Goal: Communication & Community: Answer question/provide support

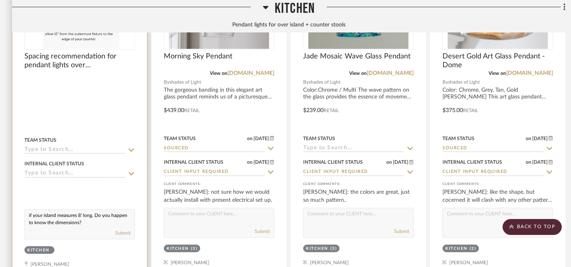
scroll to position [16, 0]
type textarea "Here's the calculation using three Morning Sky Pendants, which are 8.5" wide. T…"
click at [123, 232] on button "Submit" at bounding box center [122, 232] width 15 height 7
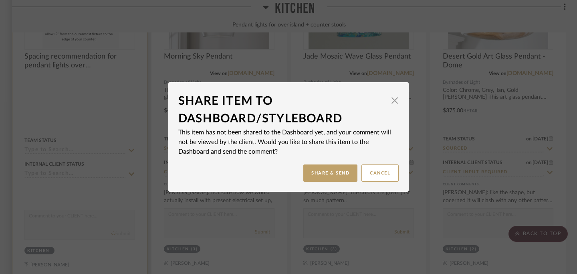
scroll to position [0, 0]
click at [329, 173] on button "Share & Send" at bounding box center [330, 172] width 54 height 17
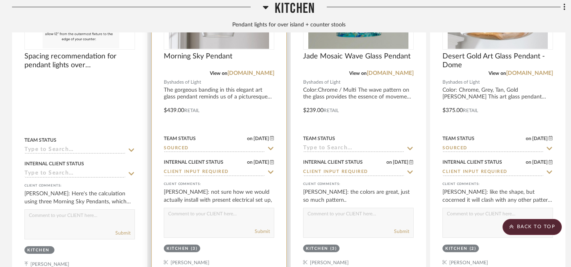
scroll to position [738, 0]
click at [233, 215] on textarea at bounding box center [219, 214] width 110 height 15
type textarea "H"
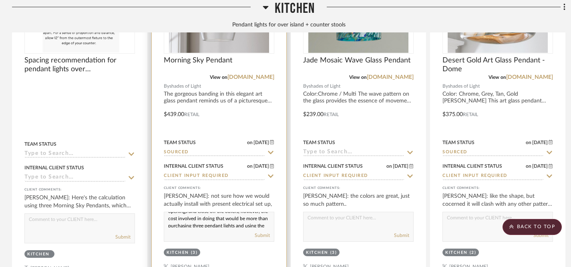
scroll to position [732, 0]
click at [167, 218] on textarea "Your electrician would be able to make two openings and close off the others, h…" at bounding box center [219, 220] width 110 height 15
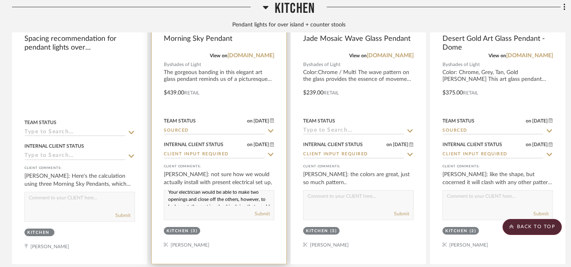
scroll to position [0, 0]
click at [169, 195] on textarea "Your electrician would be able to make two openings and close off the others, h…" at bounding box center [219, 198] width 110 height 15
drag, startPoint x: 169, startPoint y: 195, endPoint x: 204, endPoint y: 210, distance: 38.6
click at [204, 210] on div "Your electrician would be able to make two openings and close off the others, h…" at bounding box center [219, 205] width 111 height 30
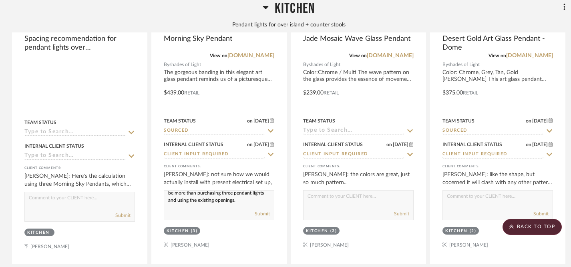
paste textarea "could certainly create two new openings and close off the others if you’d like.…"
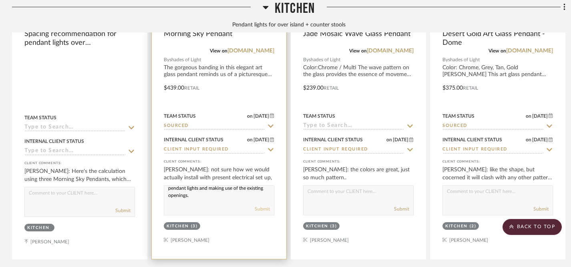
type textarea "Your electrician could certainly create two new openings and close off the othe…"
click at [261, 207] on button "Submit" at bounding box center [262, 208] width 15 height 7
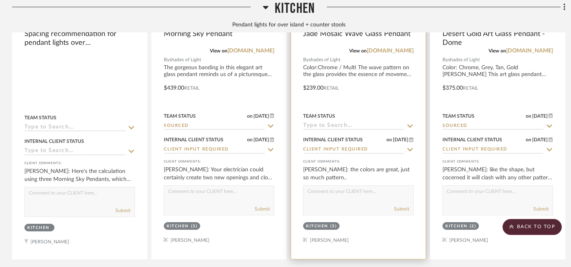
click at [350, 191] on textarea at bounding box center [359, 193] width 110 height 15
type textarea "A"
type textarea "T"
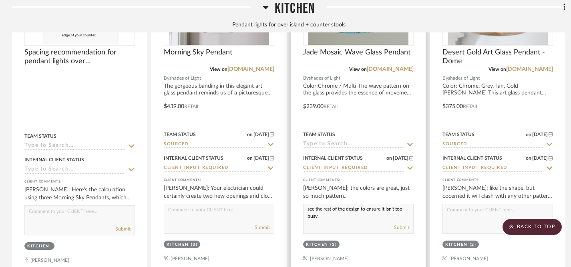
scroll to position [10, 0]
type textarea "Yes, with this option we would want to wait and see the rest of the design to e…"
click at [403, 227] on button "Submit" at bounding box center [401, 227] width 15 height 7
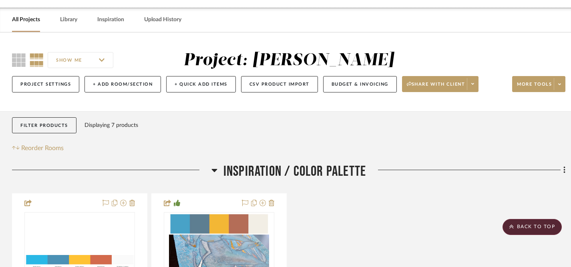
scroll to position [22, 0]
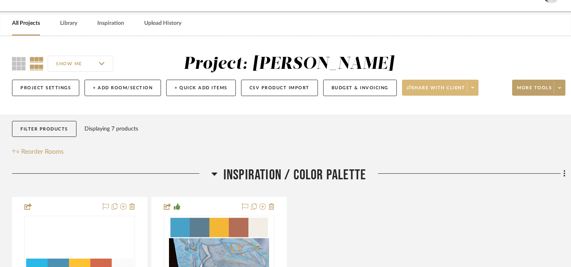
click at [447, 90] on span "Share with client" at bounding box center [436, 91] width 58 height 12
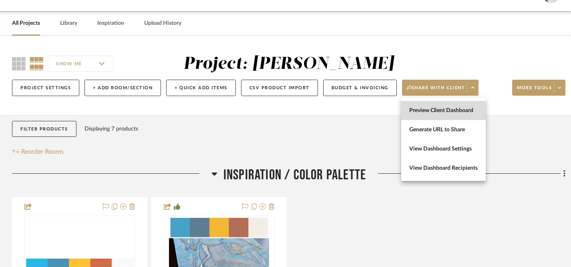
click at [432, 115] on button "Preview Client Dashboard" at bounding box center [443, 110] width 85 height 19
